Goal: Information Seeking & Learning: Learn about a topic

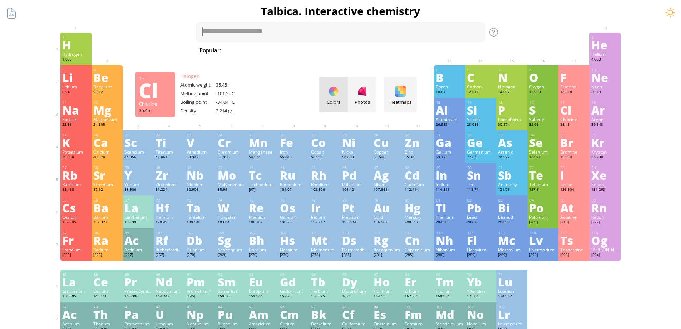
click at [570, 108] on div "Cl" at bounding box center [575, 109] width 28 height 11
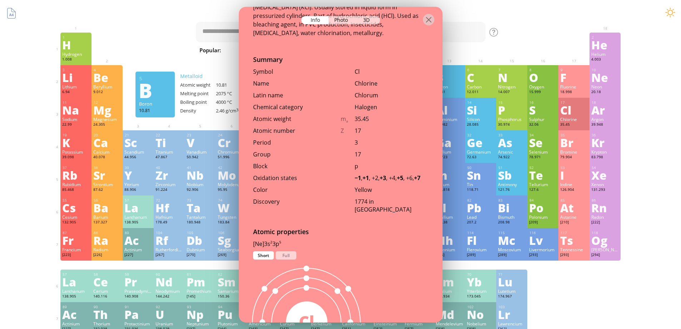
scroll to position [286, 0]
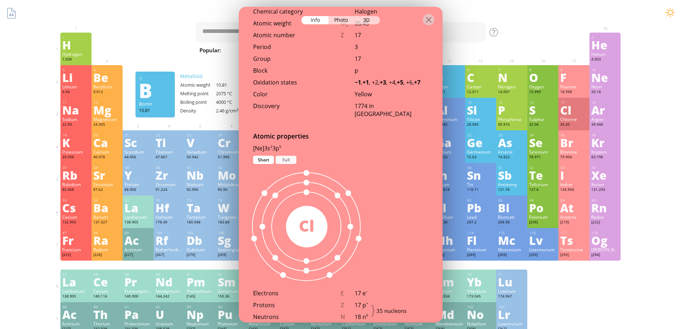
click at [284, 156] on div "Full" at bounding box center [286, 160] width 21 height 8
click at [433, 21] on div at bounding box center [428, 19] width 11 height 11
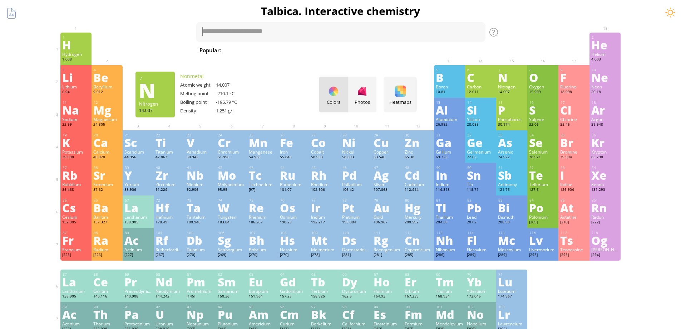
click at [511, 75] on div "N" at bounding box center [512, 77] width 28 height 11
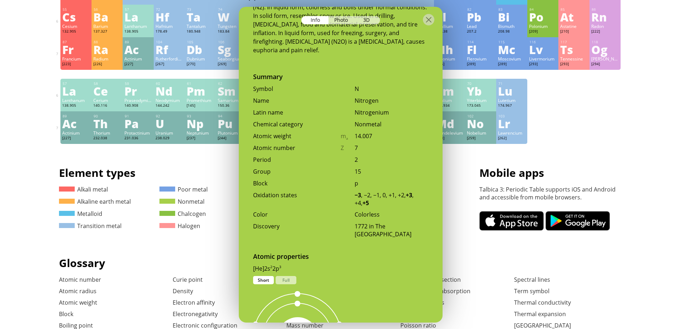
scroll to position [381, 0]
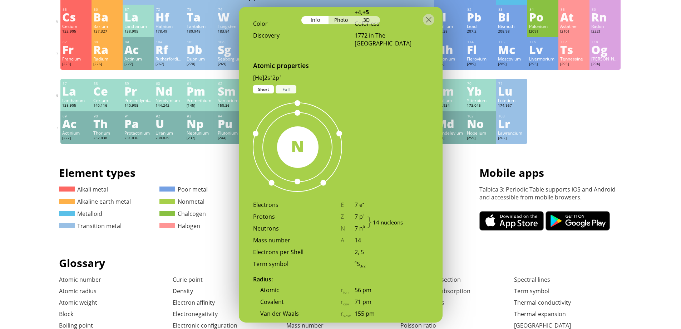
click at [284, 85] on div "Full" at bounding box center [286, 89] width 21 height 8
click at [431, 21] on div at bounding box center [428, 19] width 11 height 11
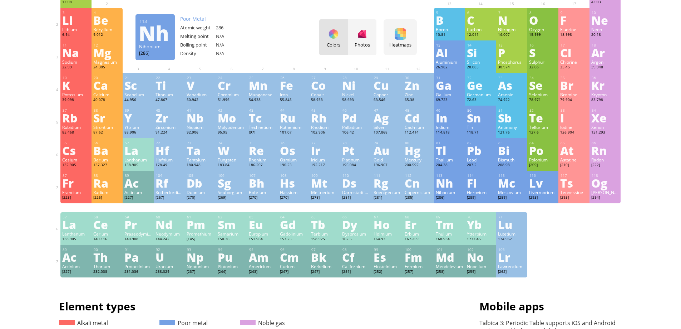
scroll to position [0, 0]
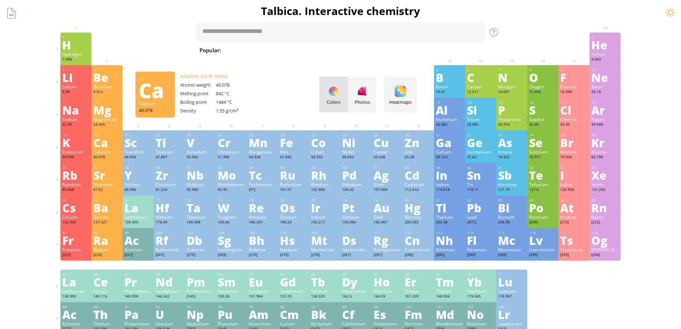
click at [102, 146] on div "Ca" at bounding box center [107, 142] width 28 height 11
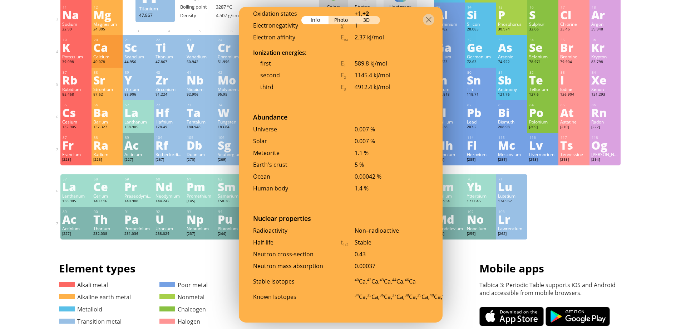
scroll to position [191, 0]
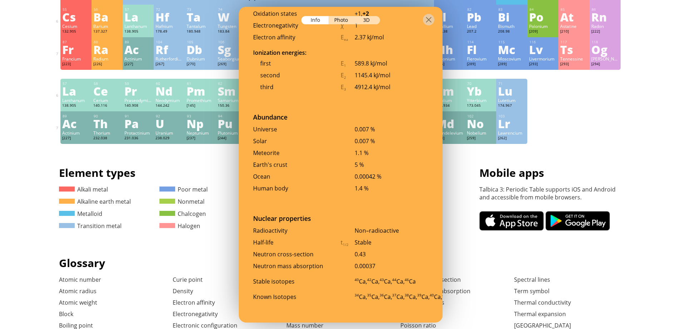
click at [376, 277] on div "40 Ca, 42 Ca, 43 Ca, 44 Ca, 46 Ca" at bounding box center [392, 281] width 74 height 8
click at [360, 277] on div "40 Ca, 42 Ca, 43 Ca, 44 Ca, 46 Ca" at bounding box center [392, 281] width 74 height 8
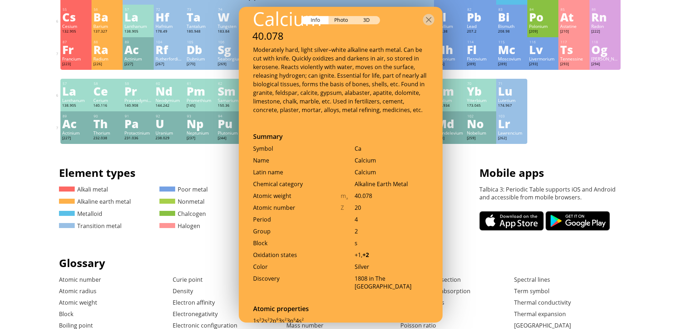
scroll to position [0, 0]
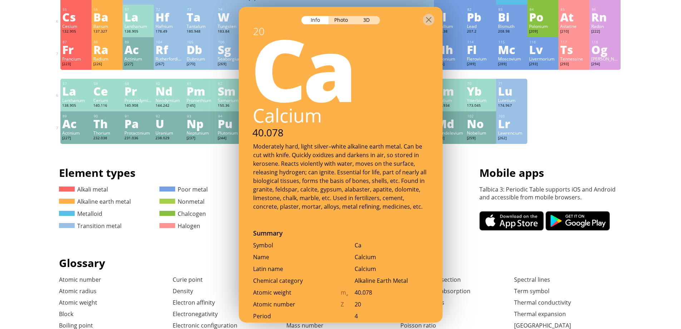
drag, startPoint x: 429, startPoint y: 20, endPoint x: 431, endPoint y: 118, distance: 97.3
click at [429, 20] on div at bounding box center [428, 19] width 11 height 11
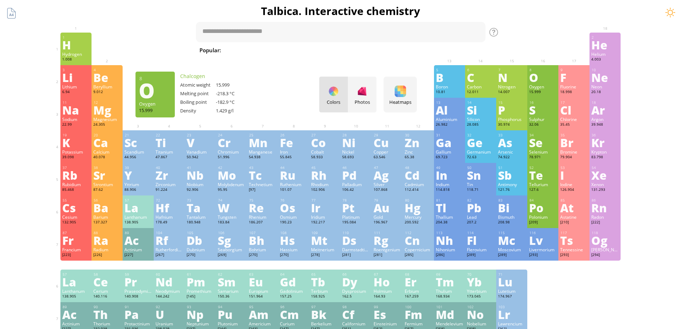
click at [543, 79] on div "O" at bounding box center [543, 77] width 28 height 11
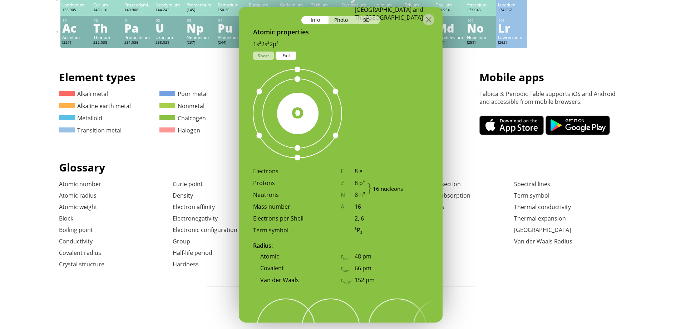
scroll to position [477, 0]
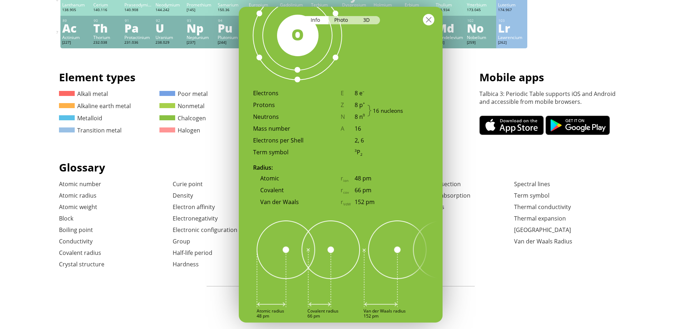
click at [427, 21] on div at bounding box center [428, 19] width 11 height 11
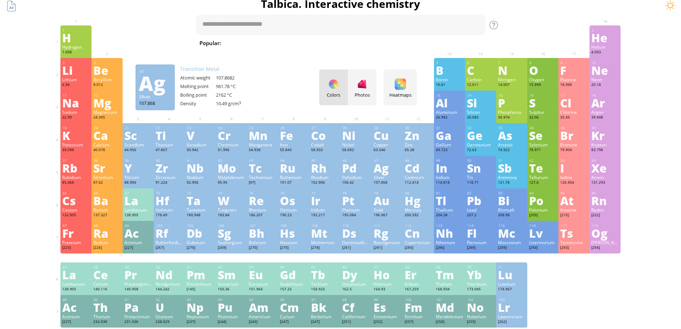
scroll to position [0, 0]
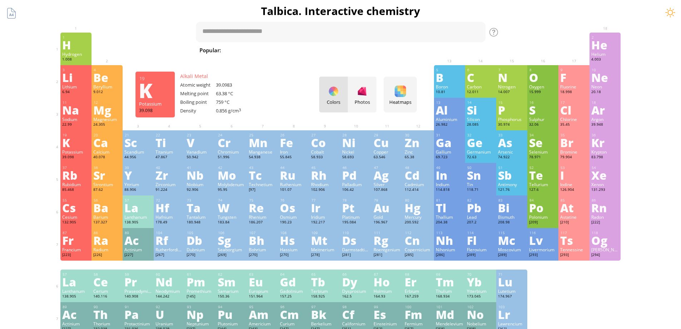
click at [72, 147] on div "K" at bounding box center [76, 142] width 28 height 11
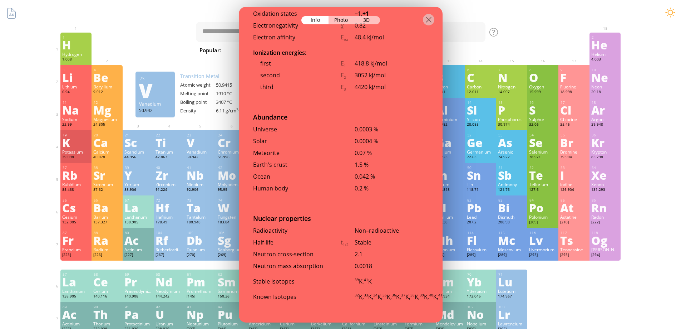
drag, startPoint x: 431, startPoint y: 19, endPoint x: 435, endPoint y: 24, distance: 6.4
click at [431, 20] on div at bounding box center [428, 19] width 11 height 11
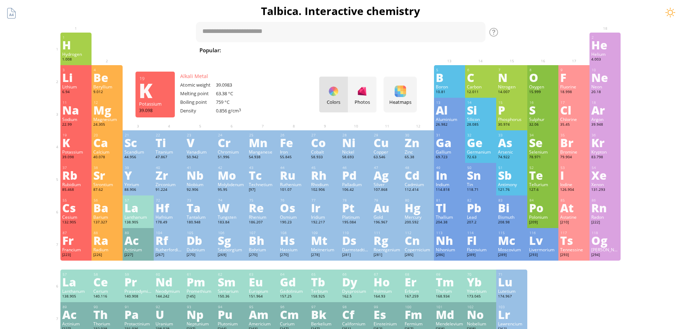
click at [65, 148] on div "K" at bounding box center [76, 142] width 28 height 11
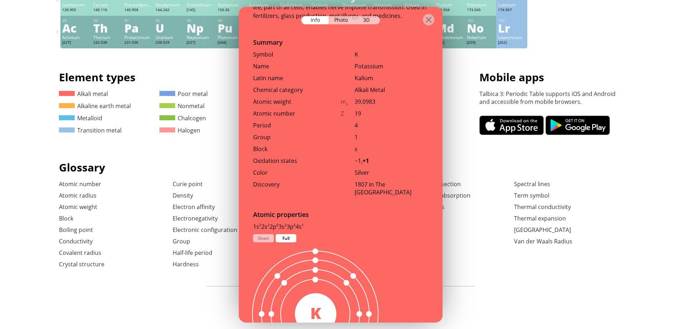
scroll to position [286, 0]
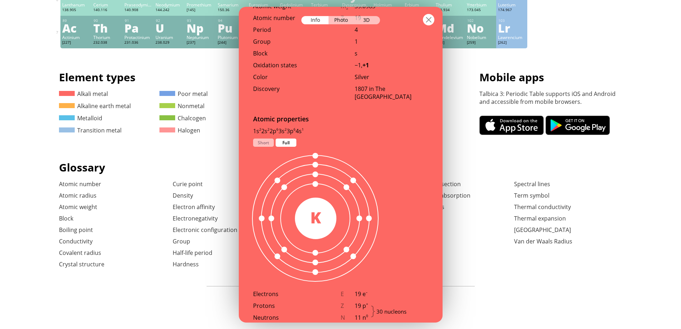
click at [431, 19] on div at bounding box center [428, 19] width 11 height 11
